Goal: Information Seeking & Learning: Learn about a topic

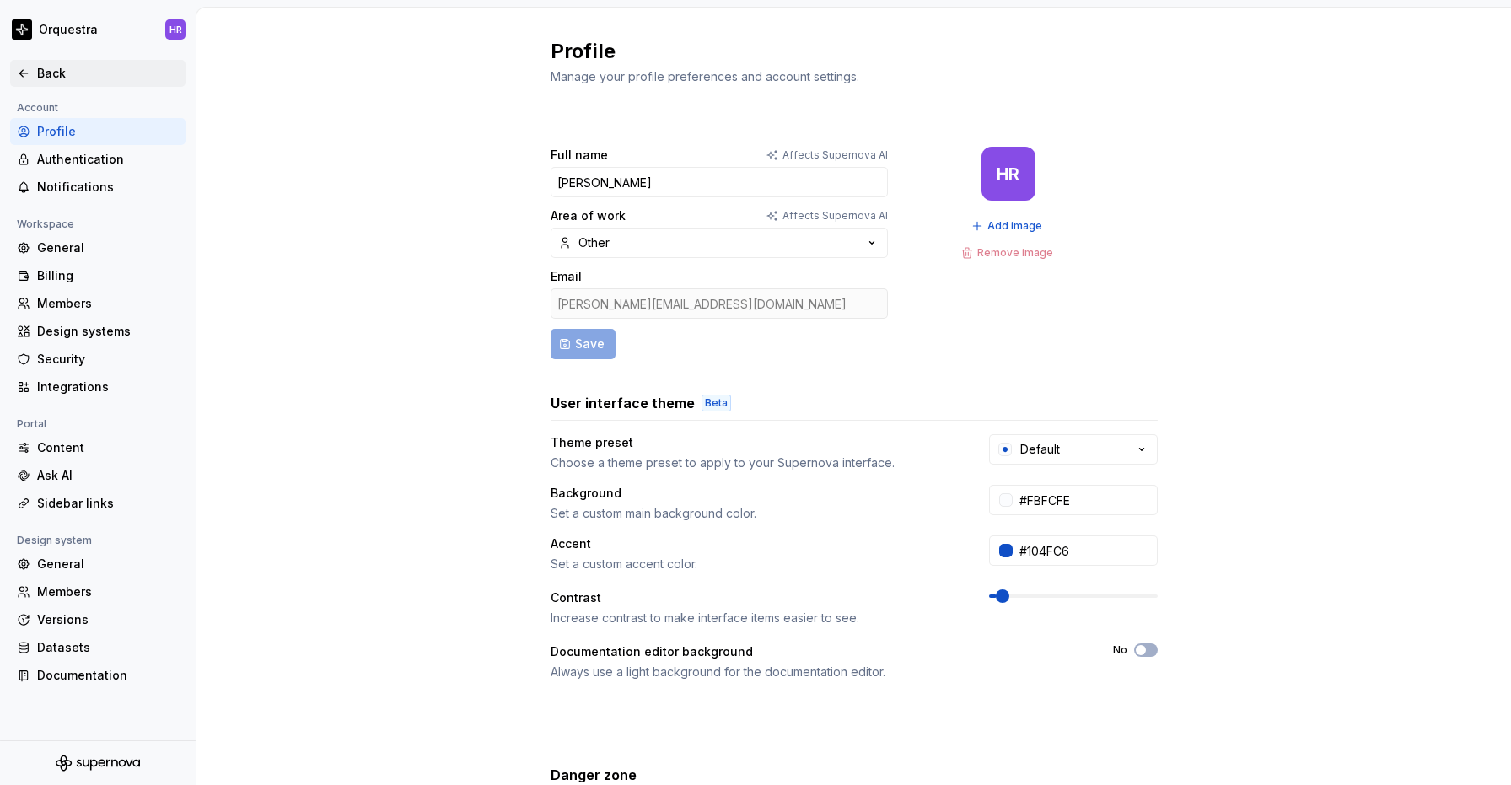
click at [45, 75] on div "Back" at bounding box center [108, 73] width 142 height 17
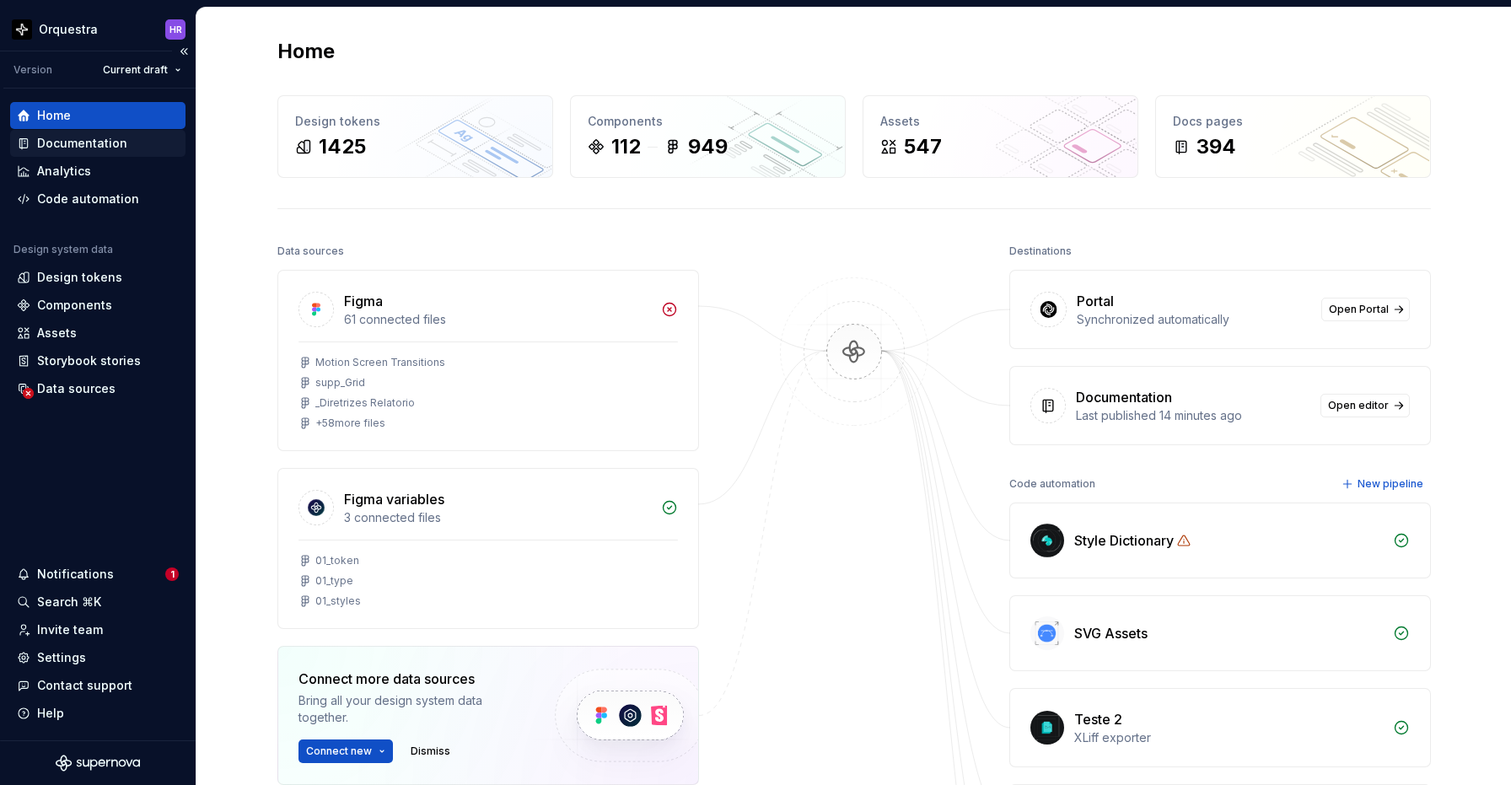
click at [110, 147] on div "Documentation" at bounding box center [82, 143] width 90 height 17
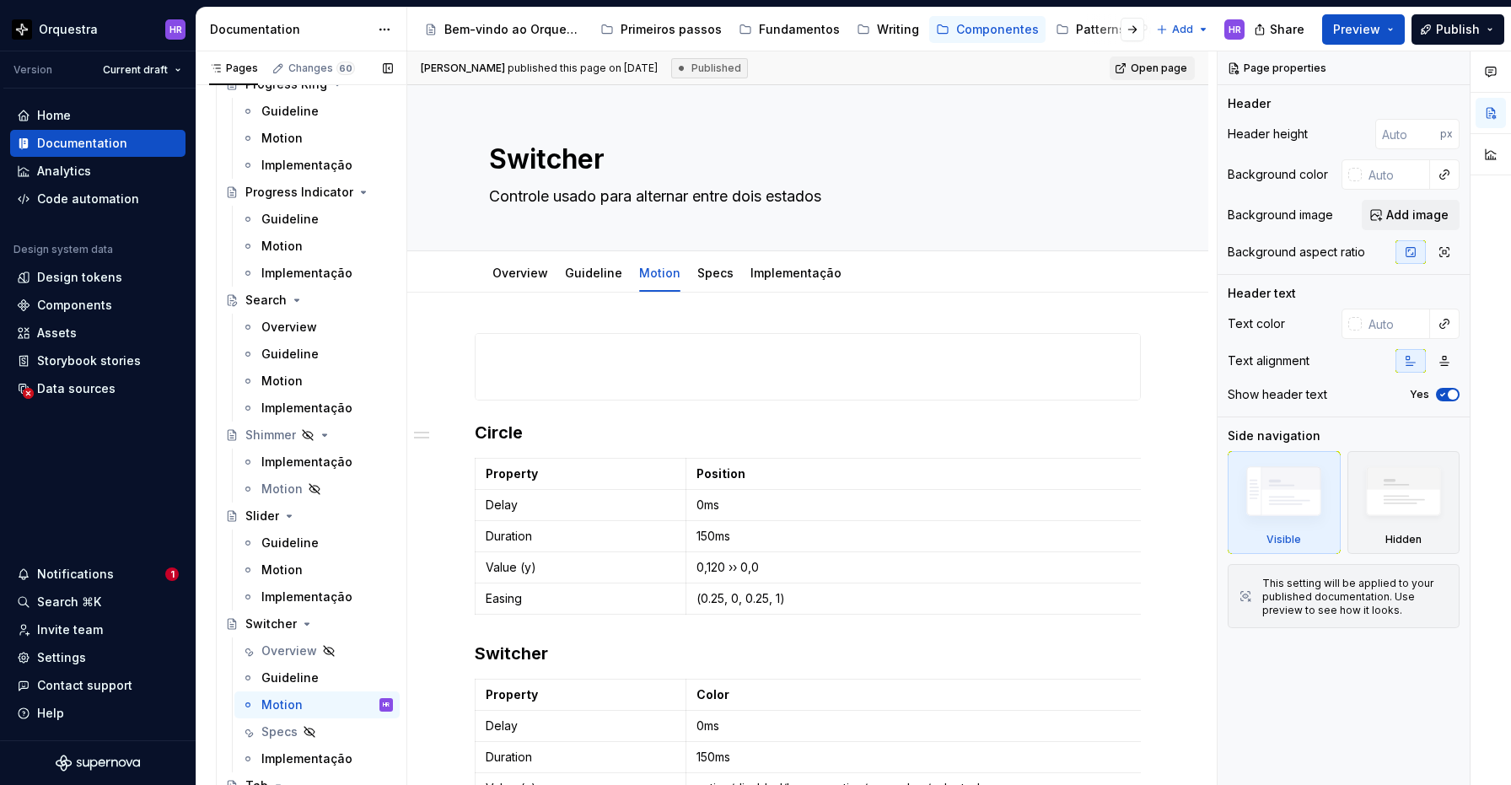
scroll to position [3642, 0]
click at [304, 376] on div "Motion" at bounding box center [327, 379] width 132 height 24
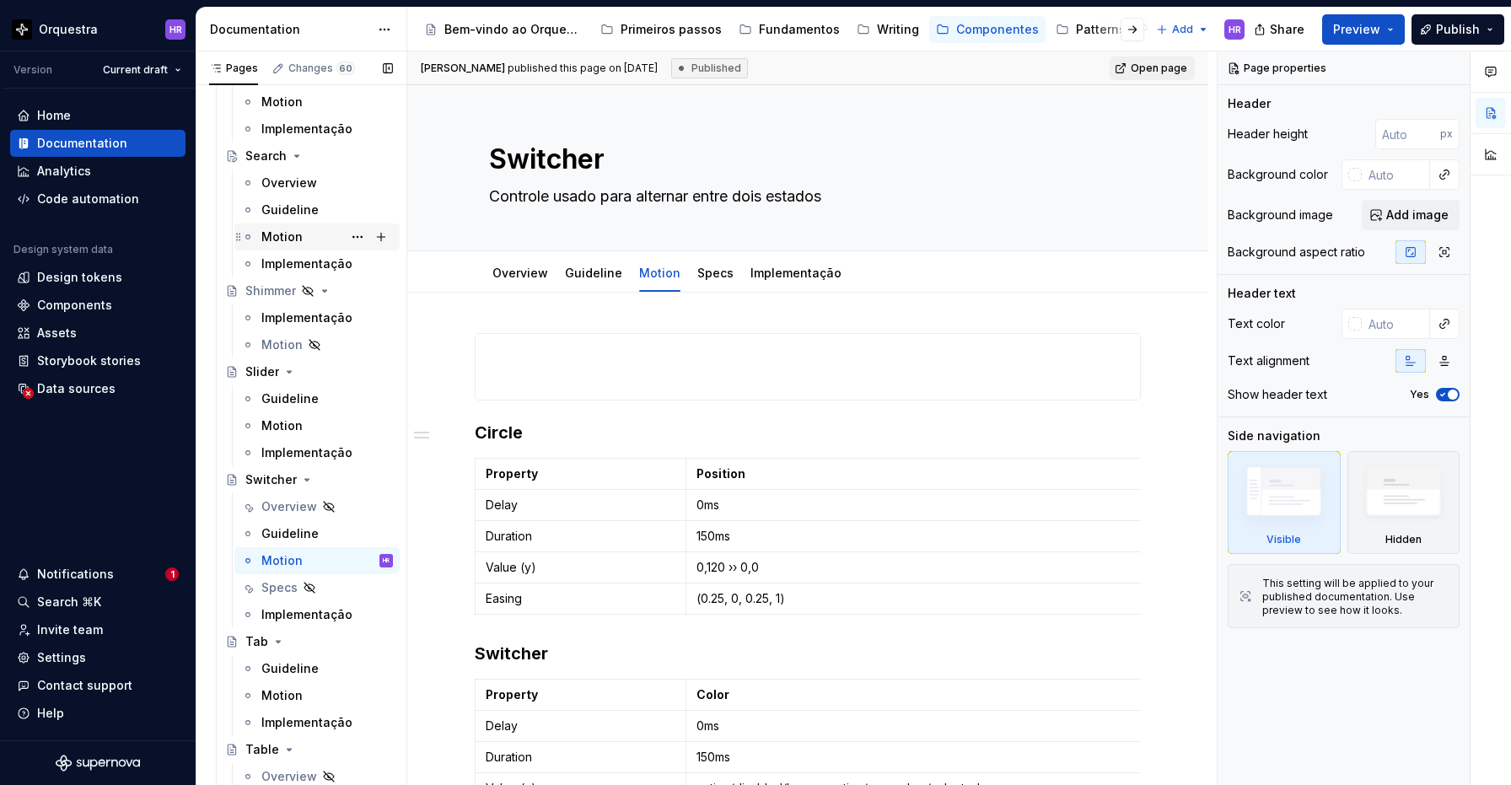
scroll to position [3938, 0]
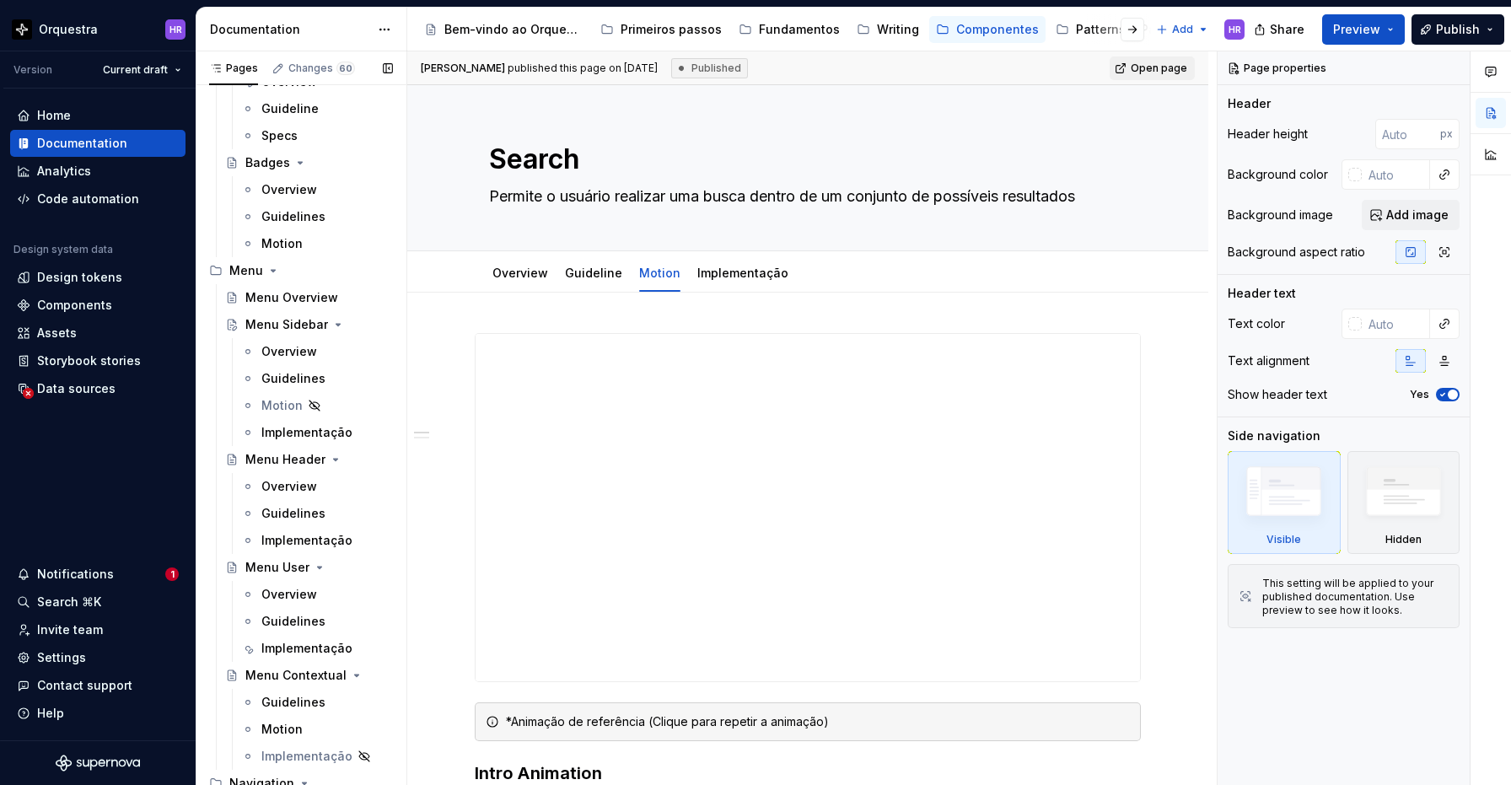
scroll to position [5990, 0]
click at [277, 406] on div "Motion" at bounding box center [281, 404] width 41 height 17
click at [282, 407] on div "Motion" at bounding box center [281, 404] width 41 height 17
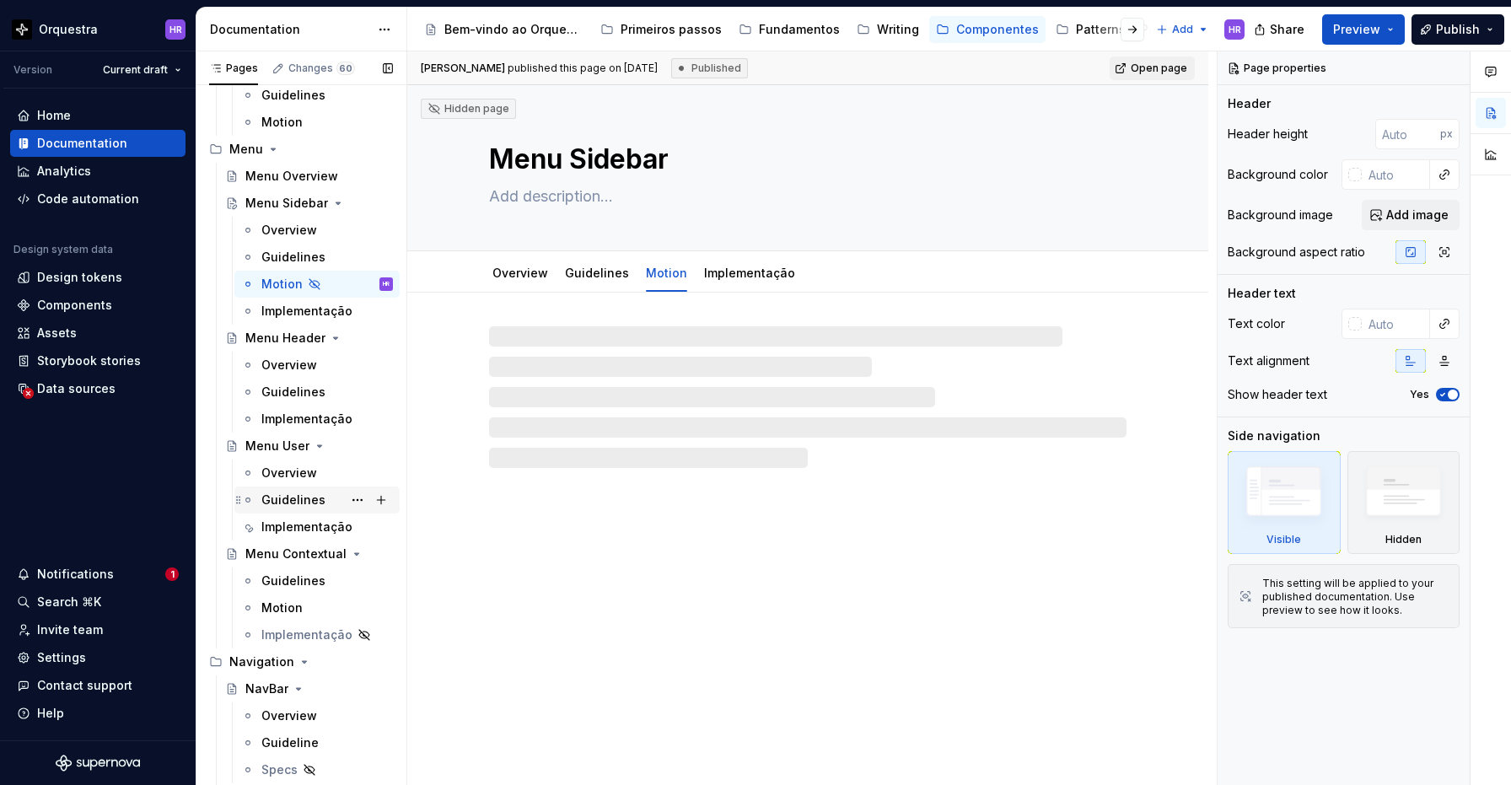
scroll to position [6148, 0]
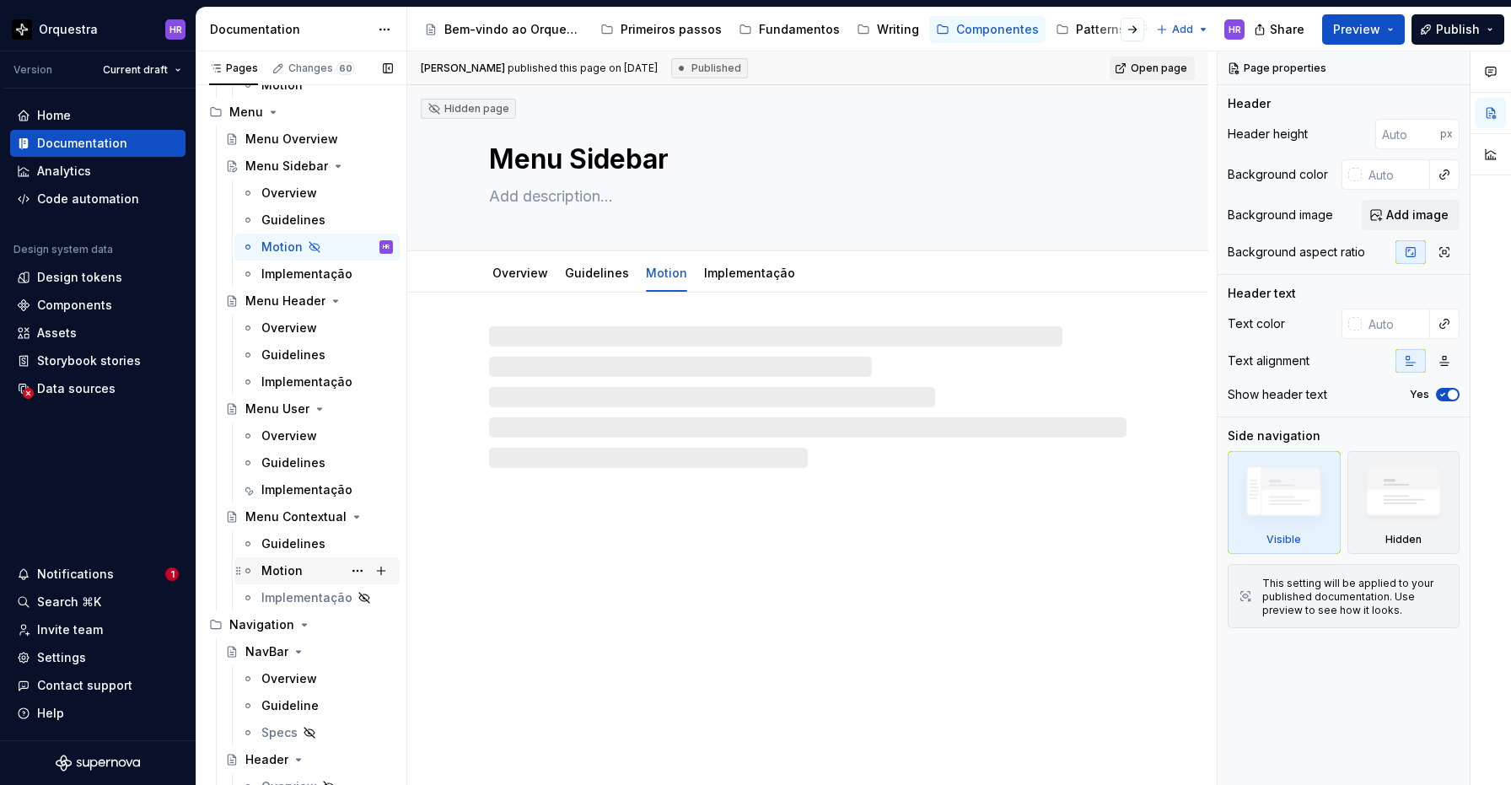
click at [301, 568] on div "Motion" at bounding box center [327, 571] width 132 height 24
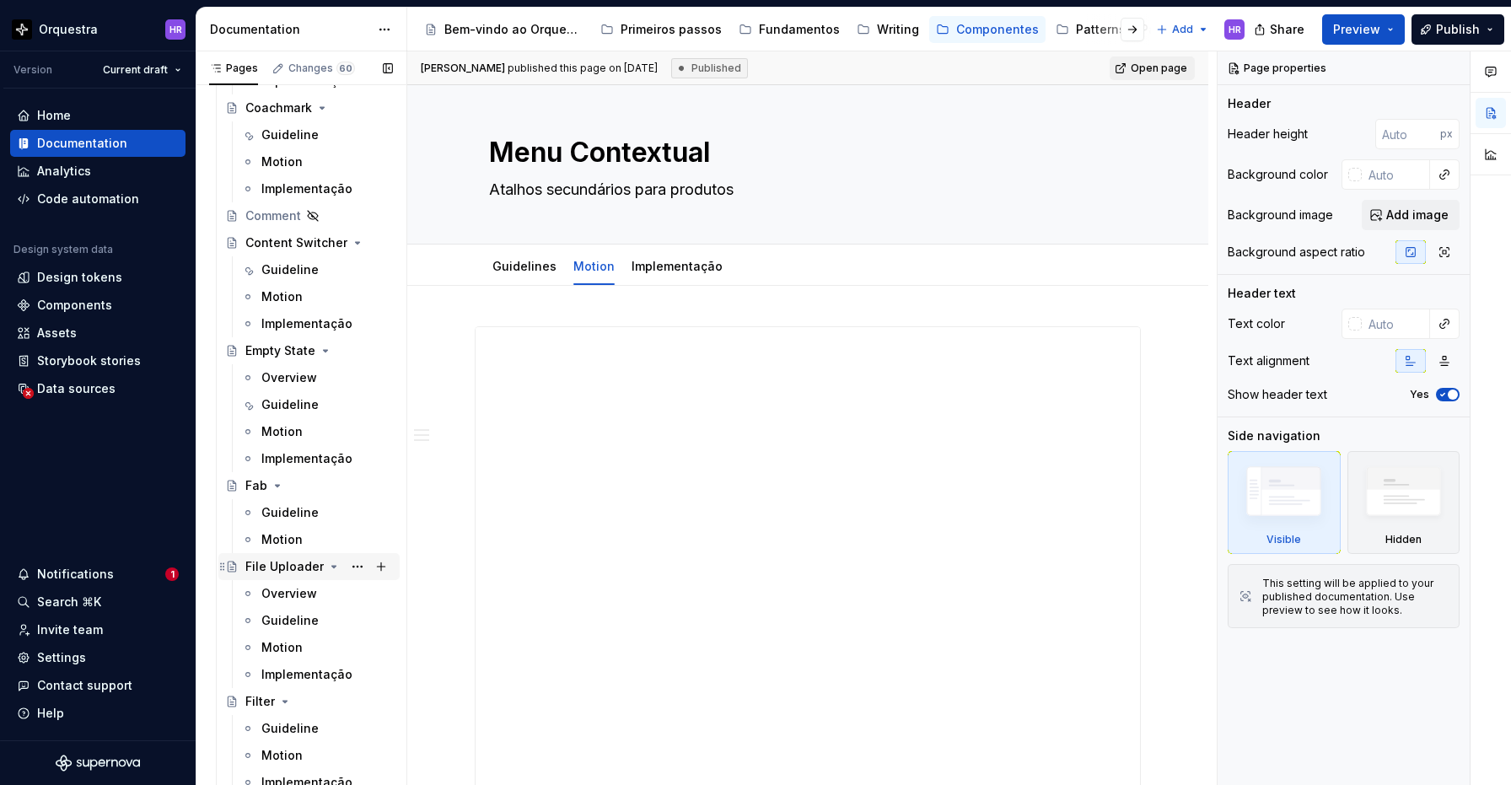
scroll to position [1791, 0]
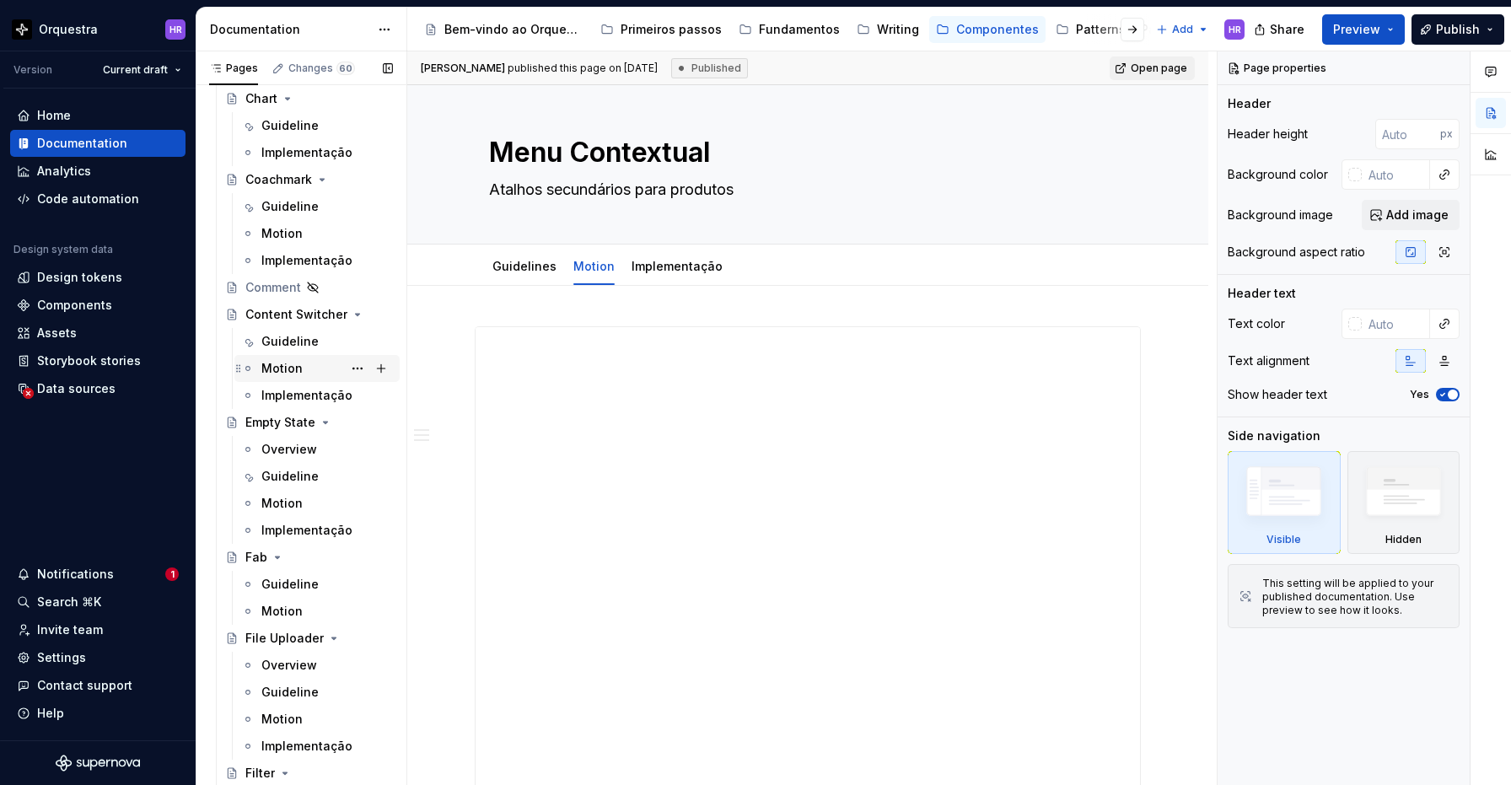
click at [314, 369] on div "Motion" at bounding box center [327, 369] width 132 height 24
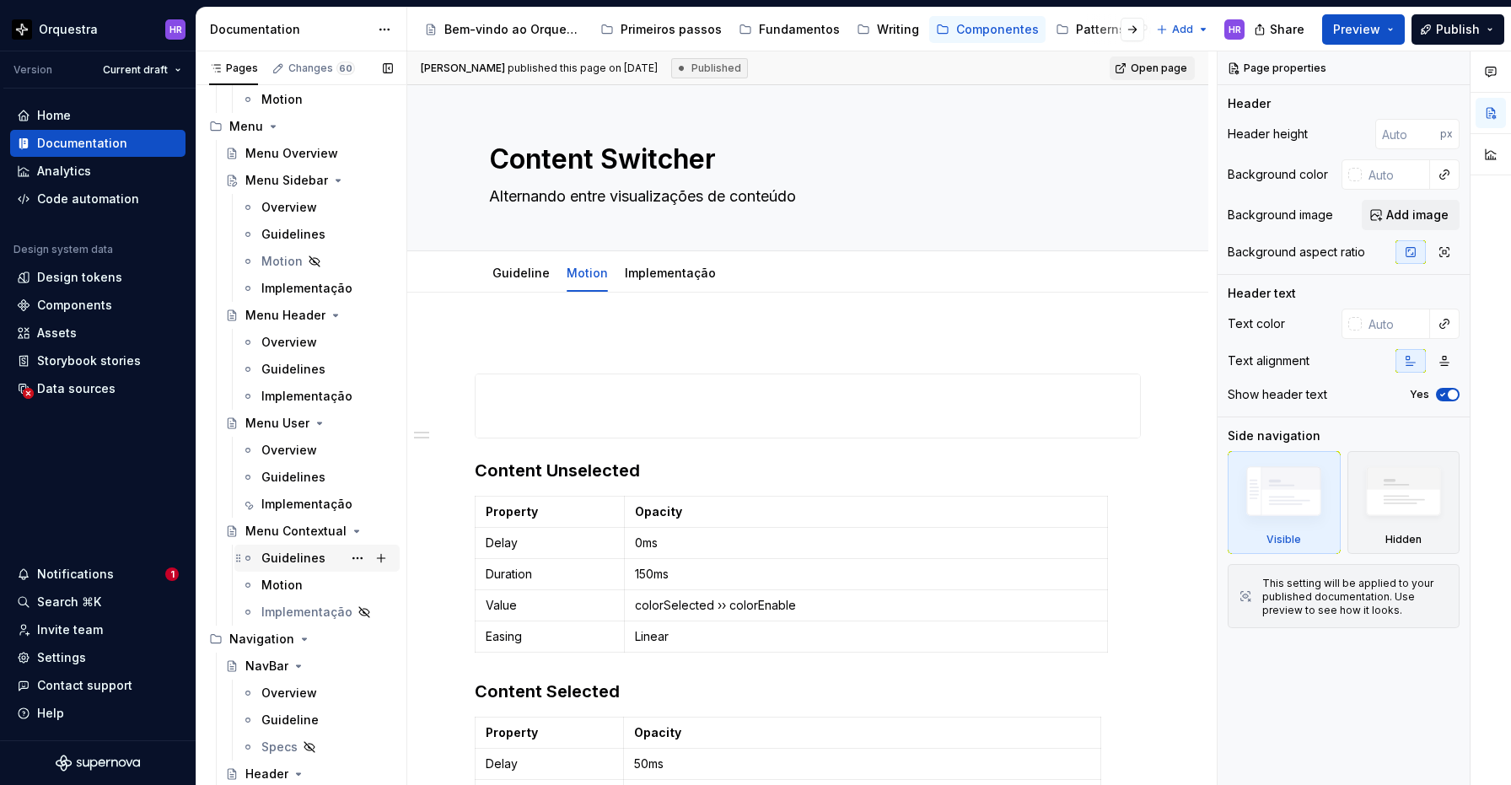
scroll to position [5960, 0]
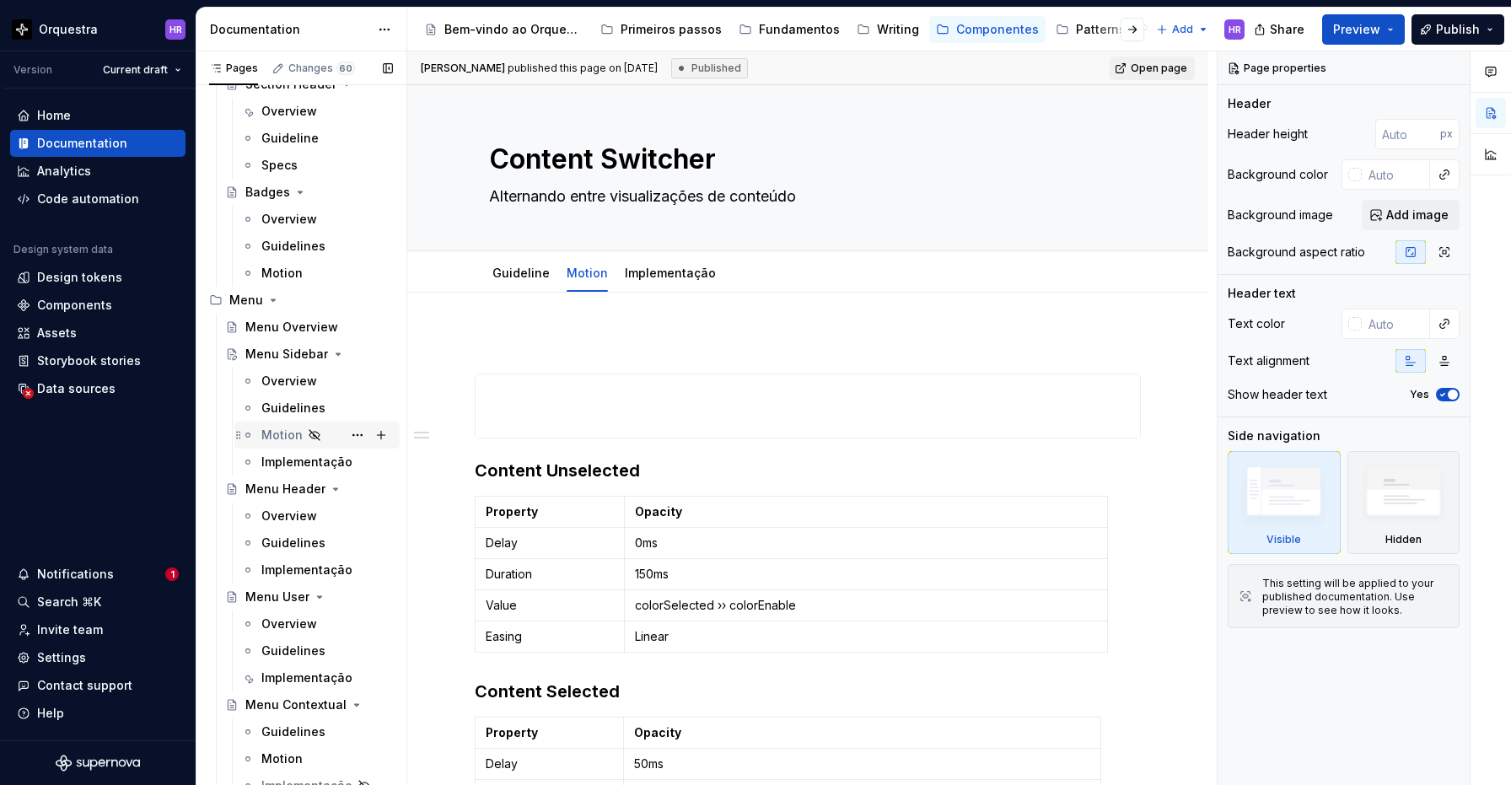
click at [286, 441] on div "Motion" at bounding box center [281, 435] width 41 height 17
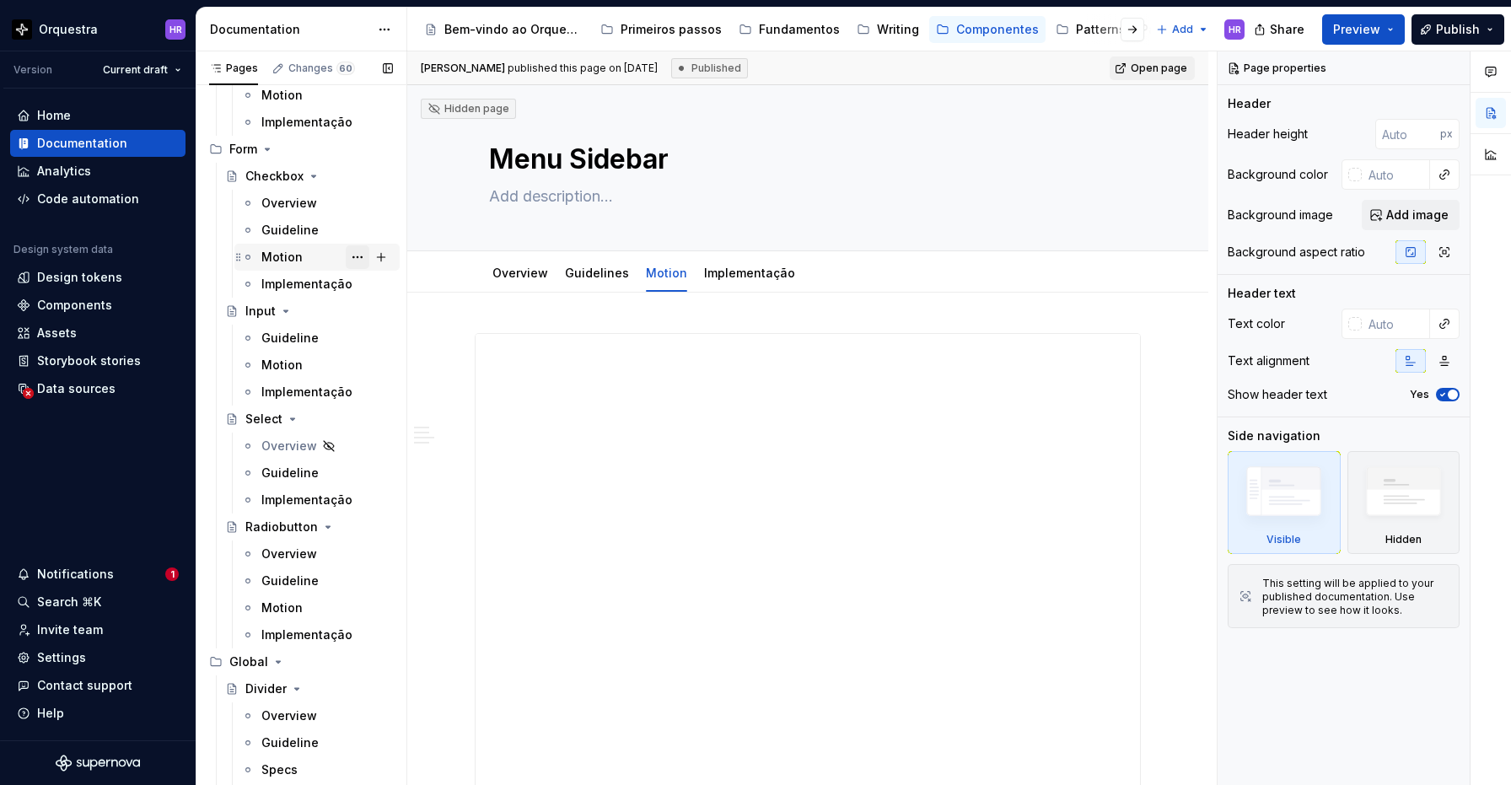
scroll to position [4615, 0]
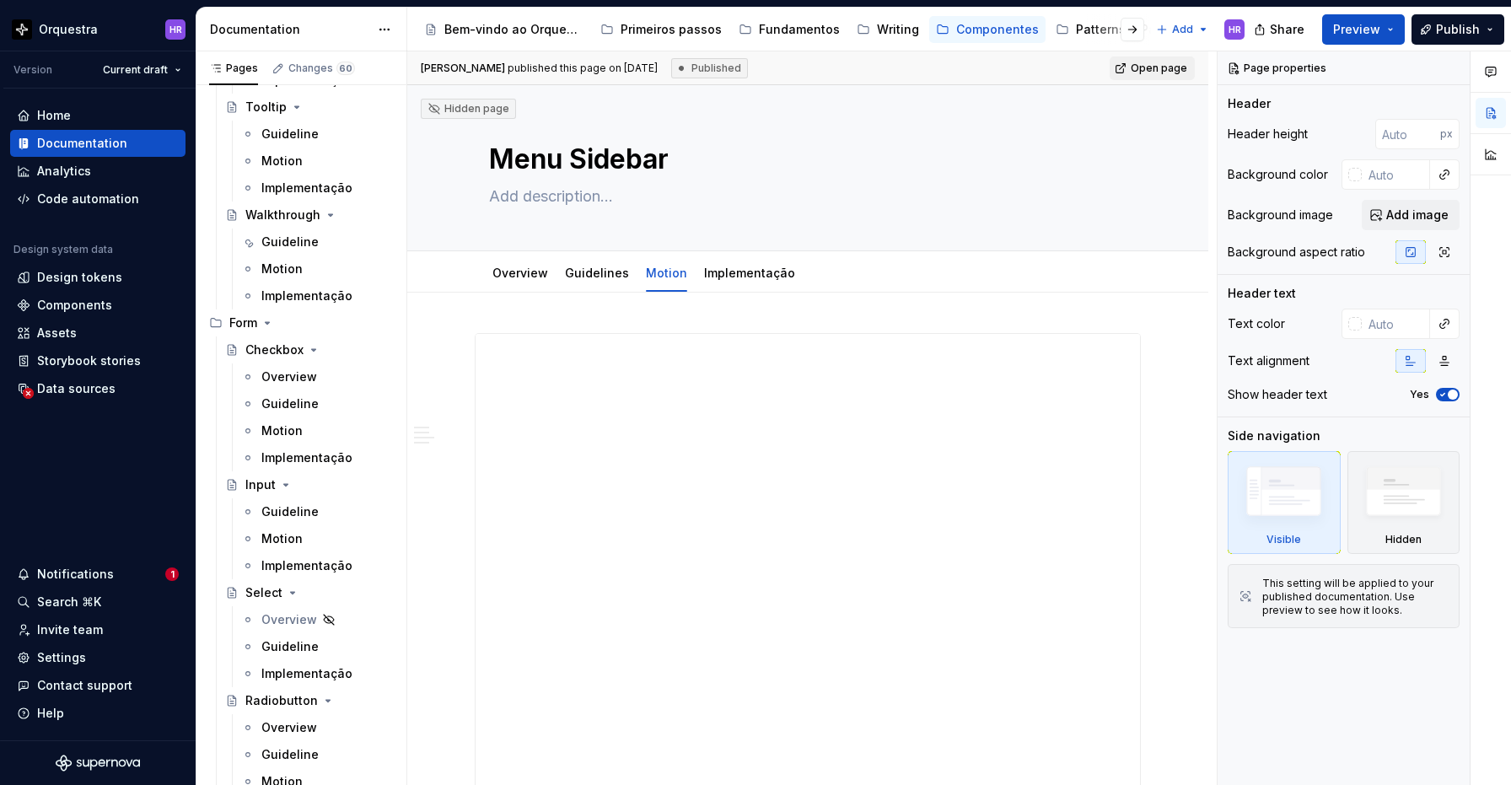
click at [1076, 33] on div "Patterns & Pages" at bounding box center [1127, 29] width 102 height 17
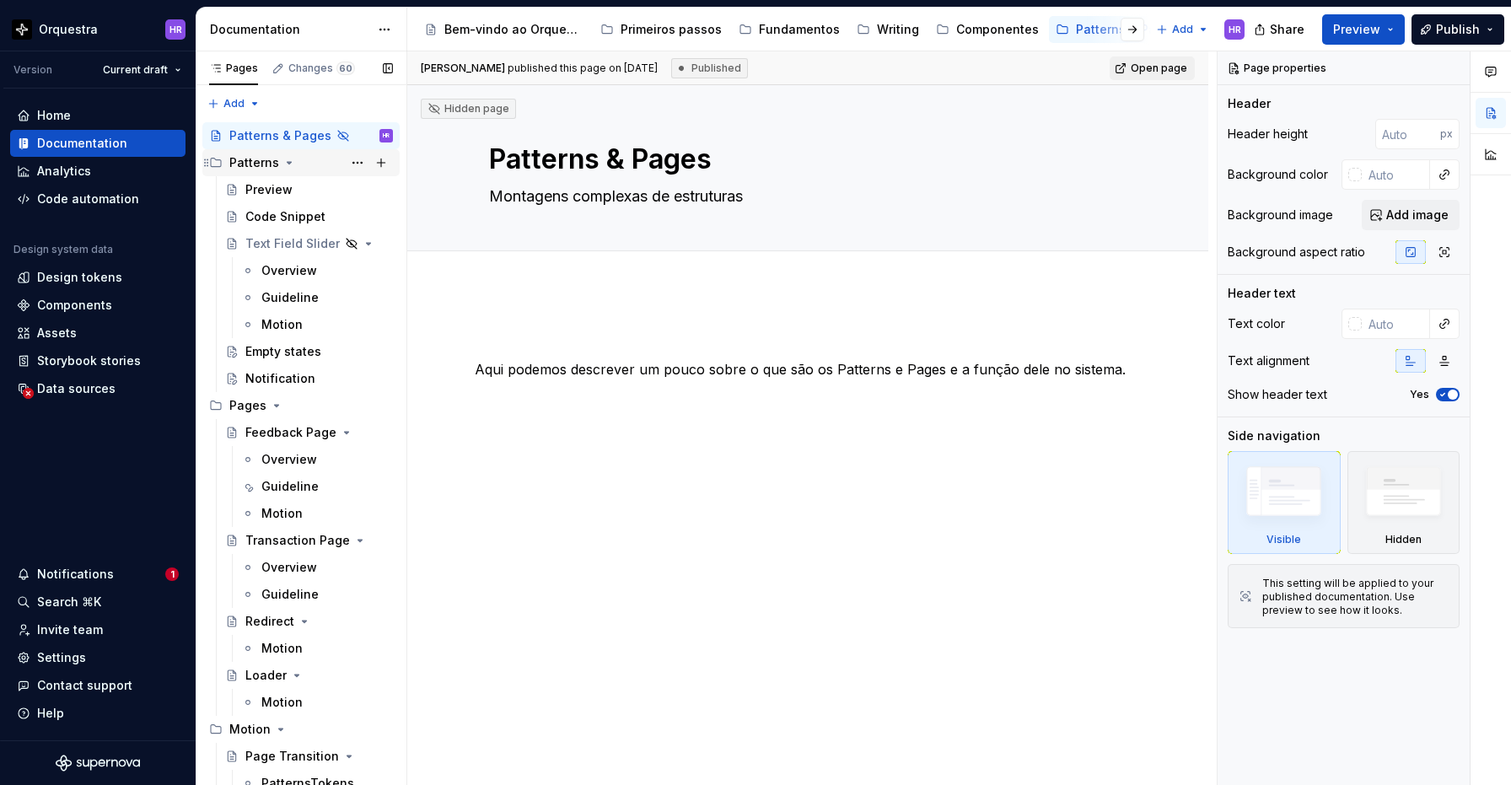
click at [282, 165] on icon "Page tree" at bounding box center [288, 162] width 13 height 13
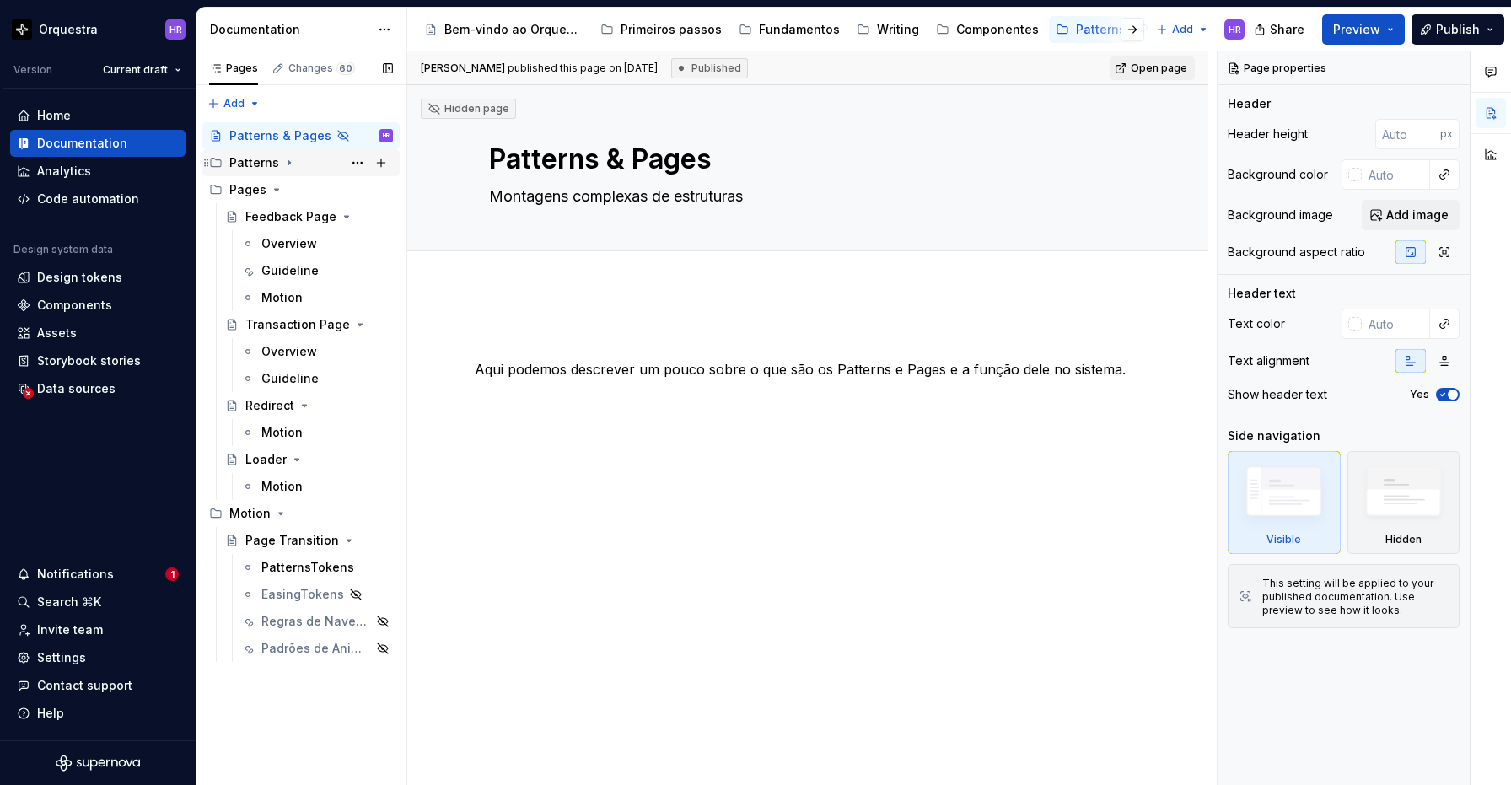
click at [285, 163] on icon "Page tree" at bounding box center [288, 162] width 13 height 13
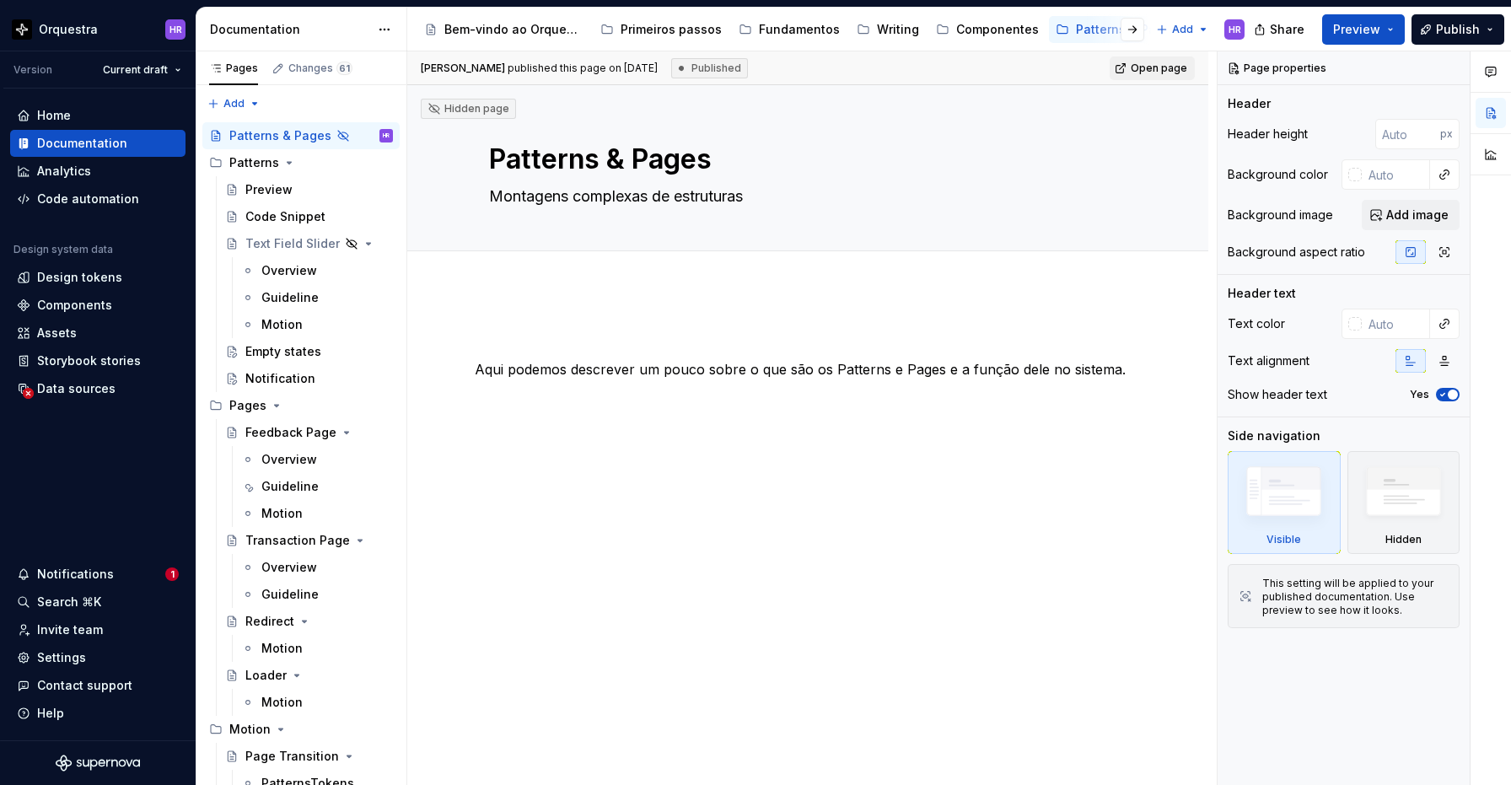
type textarea "*"
